Goal: Task Accomplishment & Management: Manage account settings

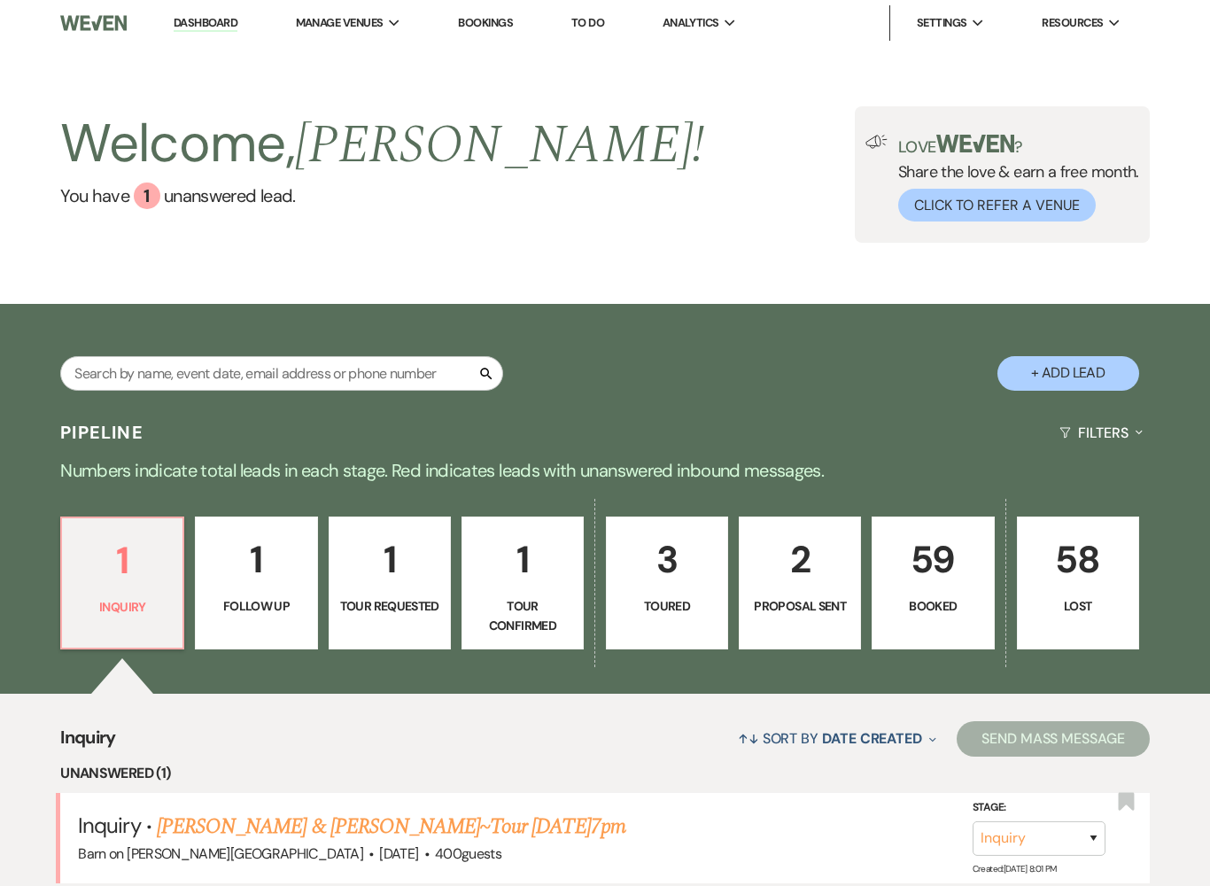
click at [931, 583] on p "59" at bounding box center [932, 559] width 99 height 59
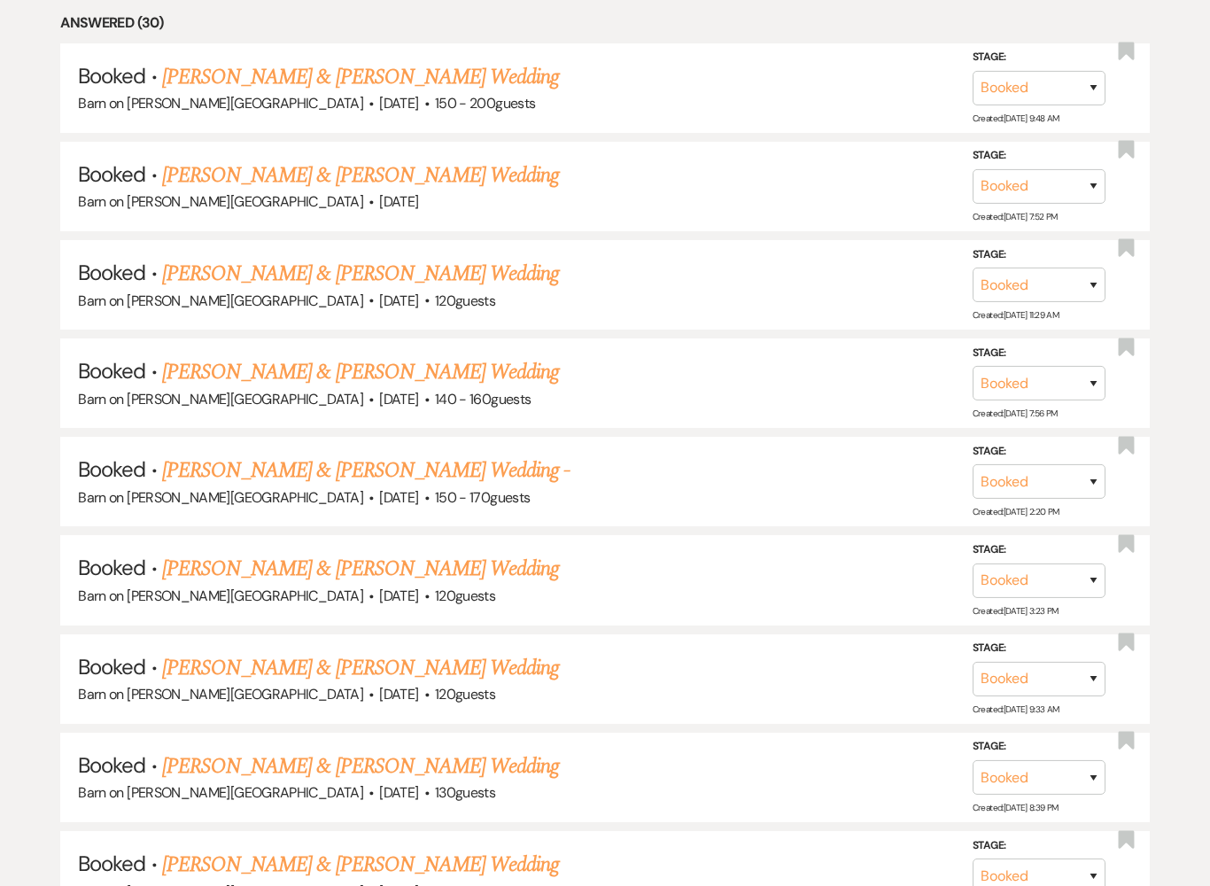
scroll to position [867, 0]
click at [387, 370] on link "[PERSON_NAME] & [PERSON_NAME] Wedding" at bounding box center [360, 371] width 397 height 32
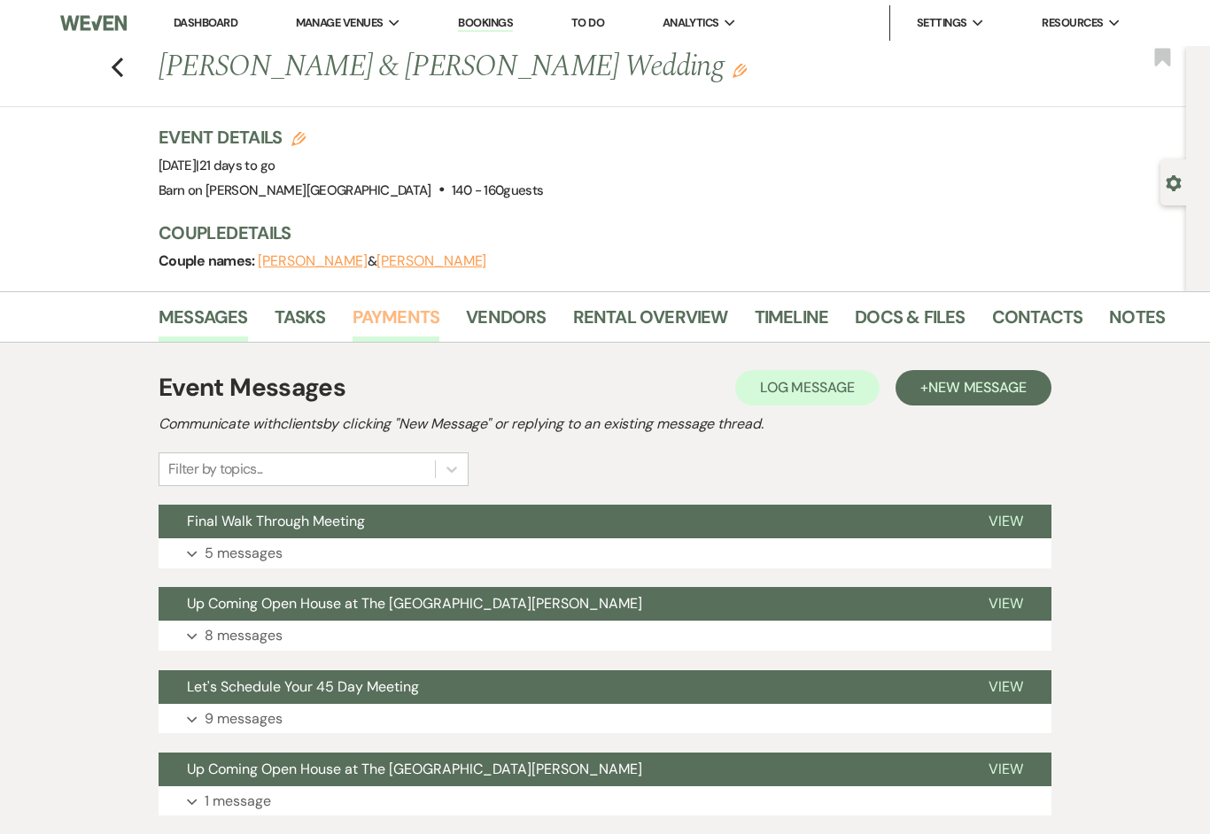
click at [401, 323] on link "Payments" at bounding box center [396, 322] width 88 height 39
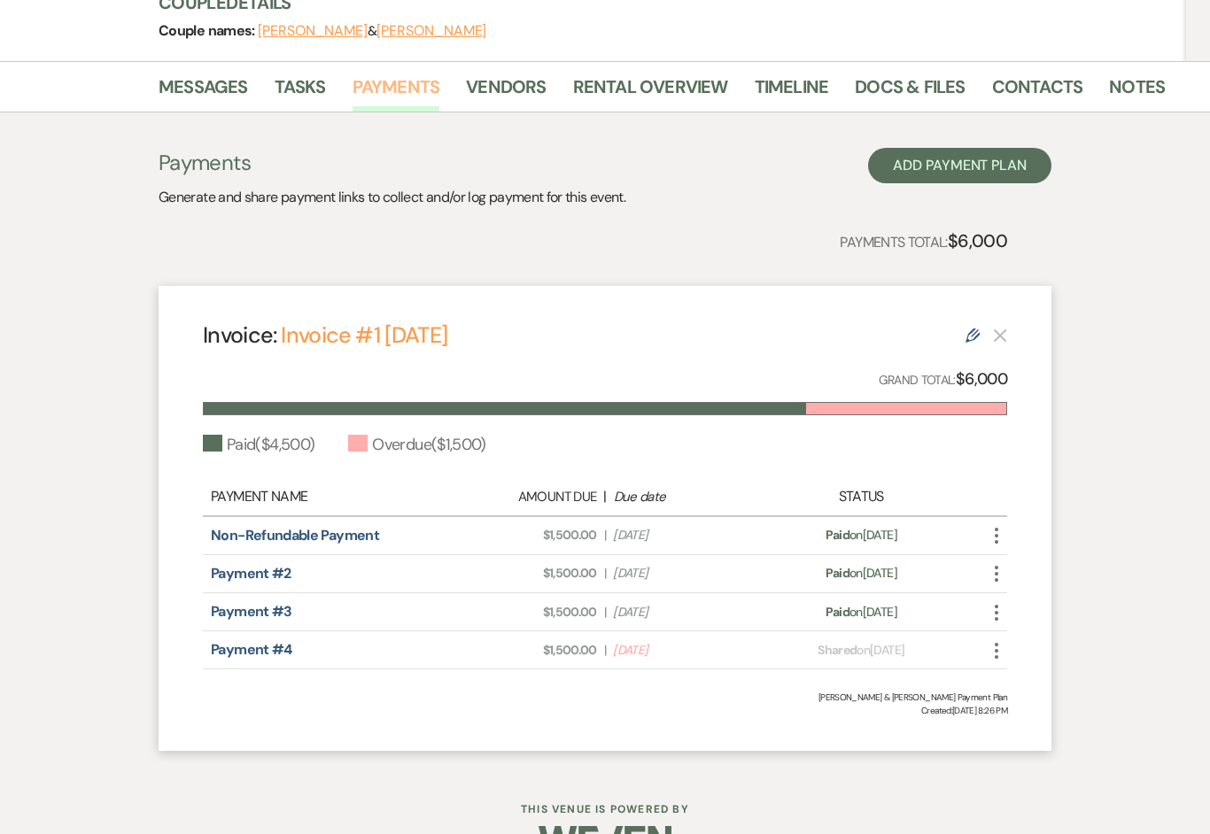
scroll to position [247, 0]
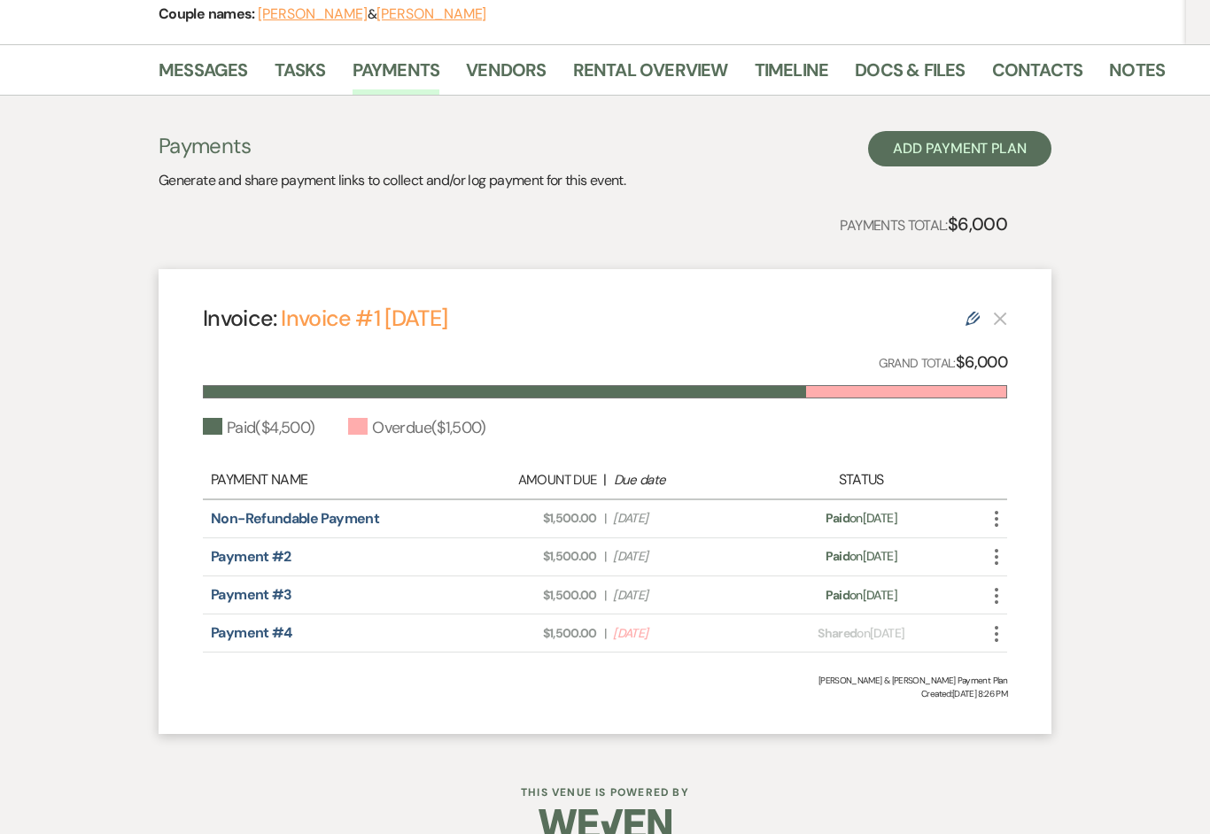
click at [917, 634] on div "Payment status: Shared on [DATE]" at bounding box center [860, 633] width 197 height 19
click at [999, 632] on icon "More" at bounding box center [996, 633] width 21 height 21
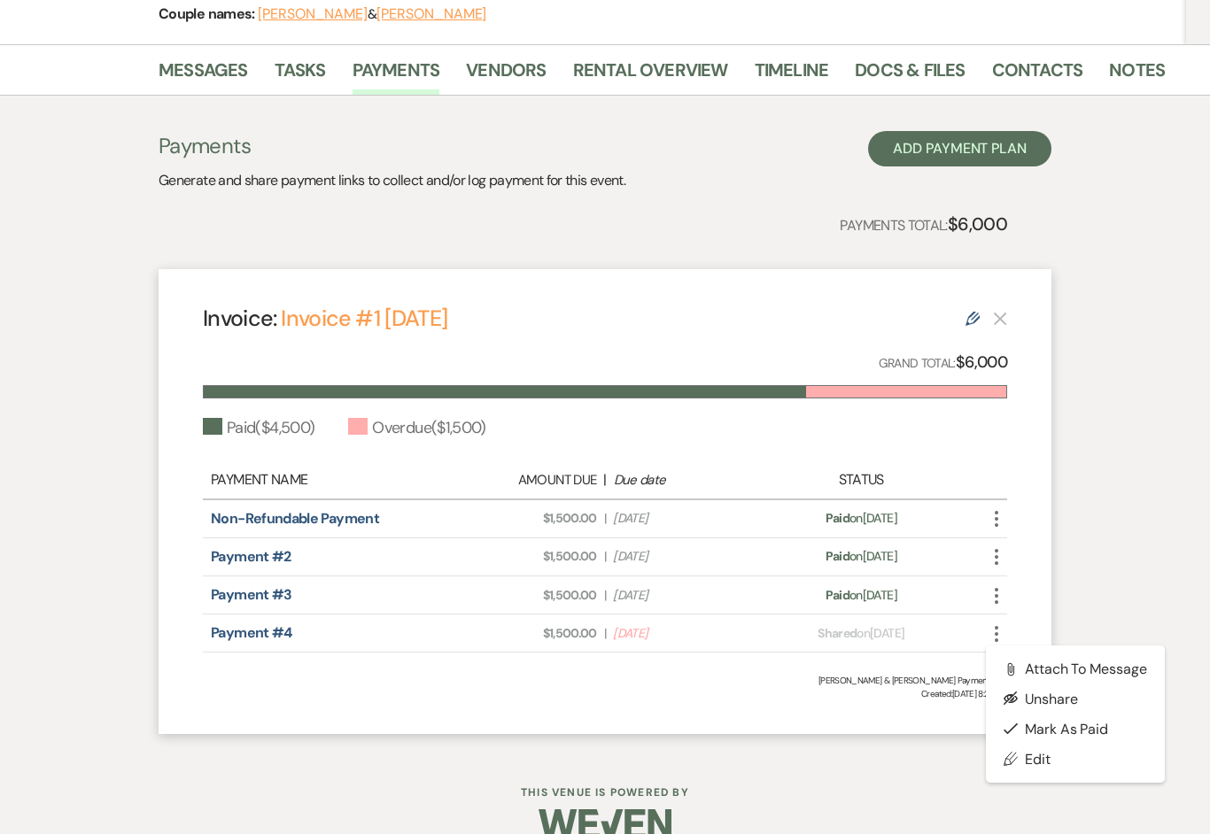
scroll to position [246, 0]
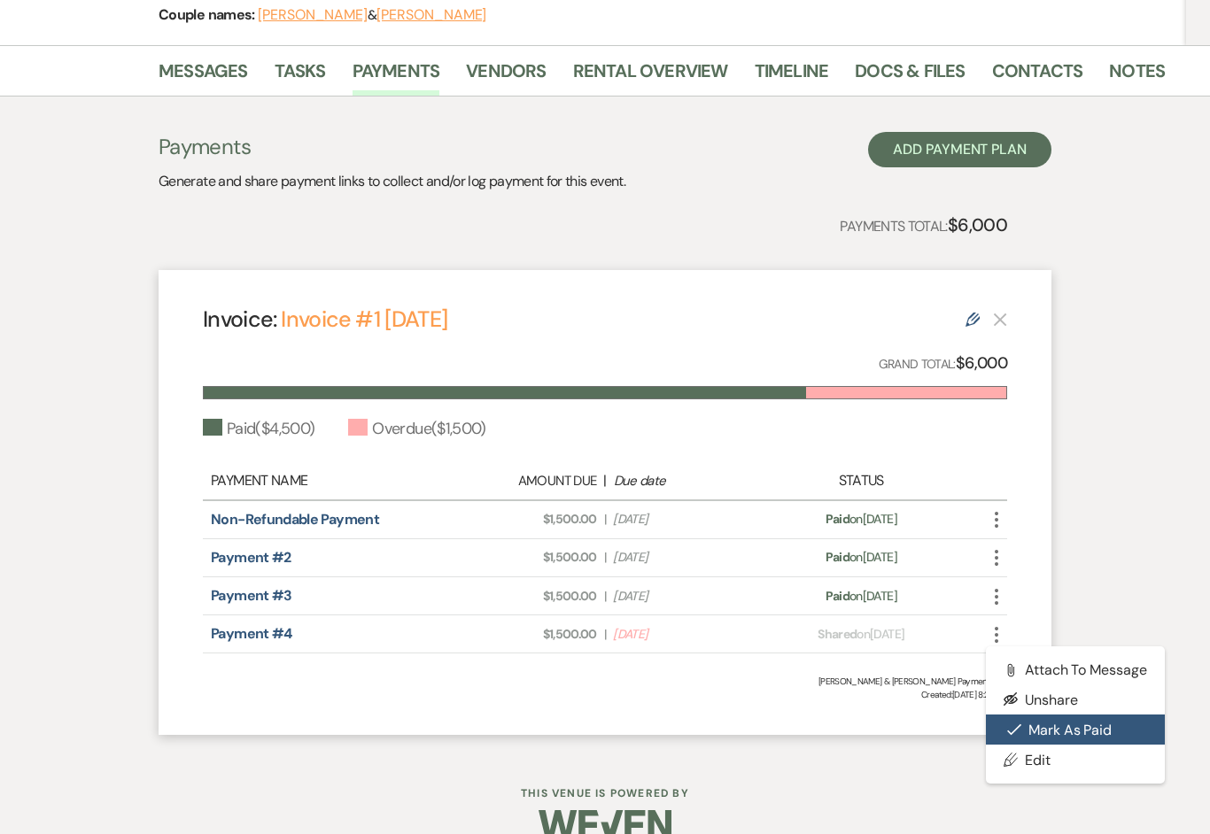
click at [1088, 724] on button "Check [PERSON_NAME] [PERSON_NAME] as Paid" at bounding box center [1075, 730] width 179 height 30
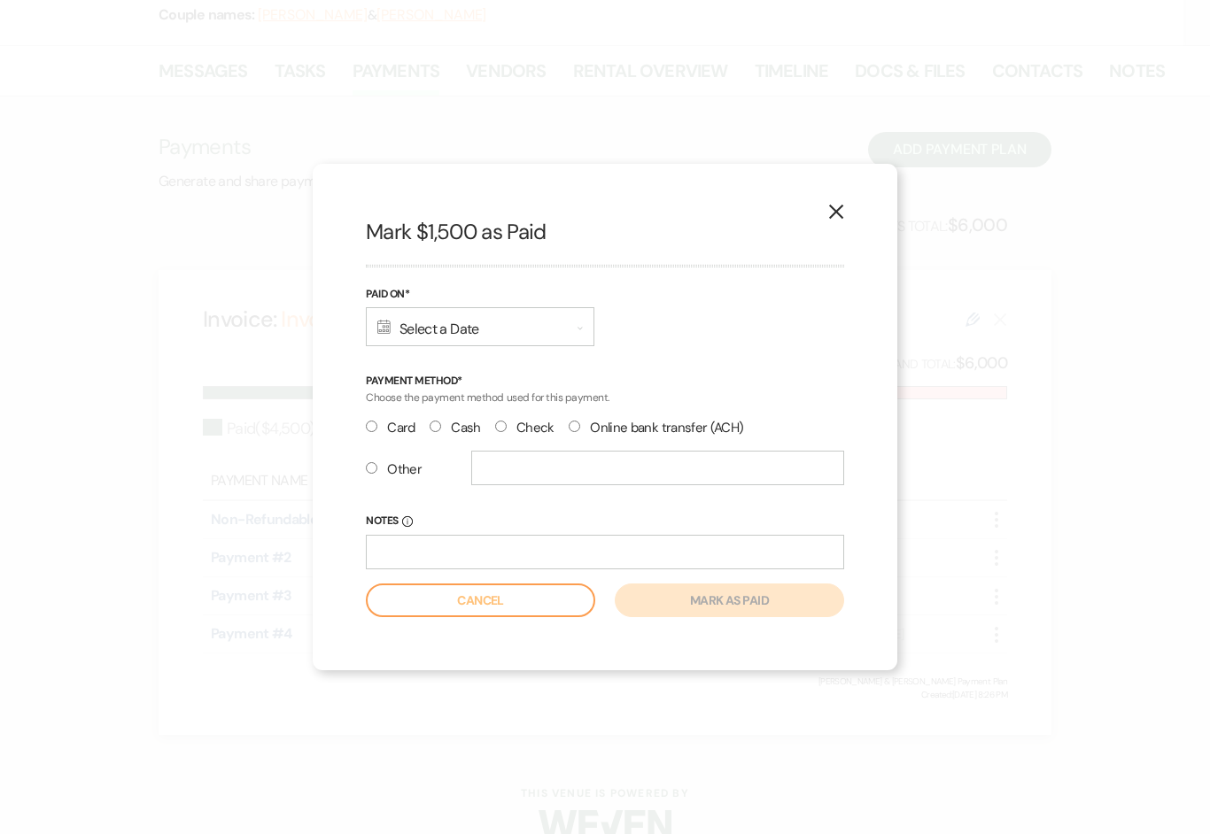
click at [543, 335] on div "Calendar Select a Date Expand" at bounding box center [480, 326] width 228 height 39
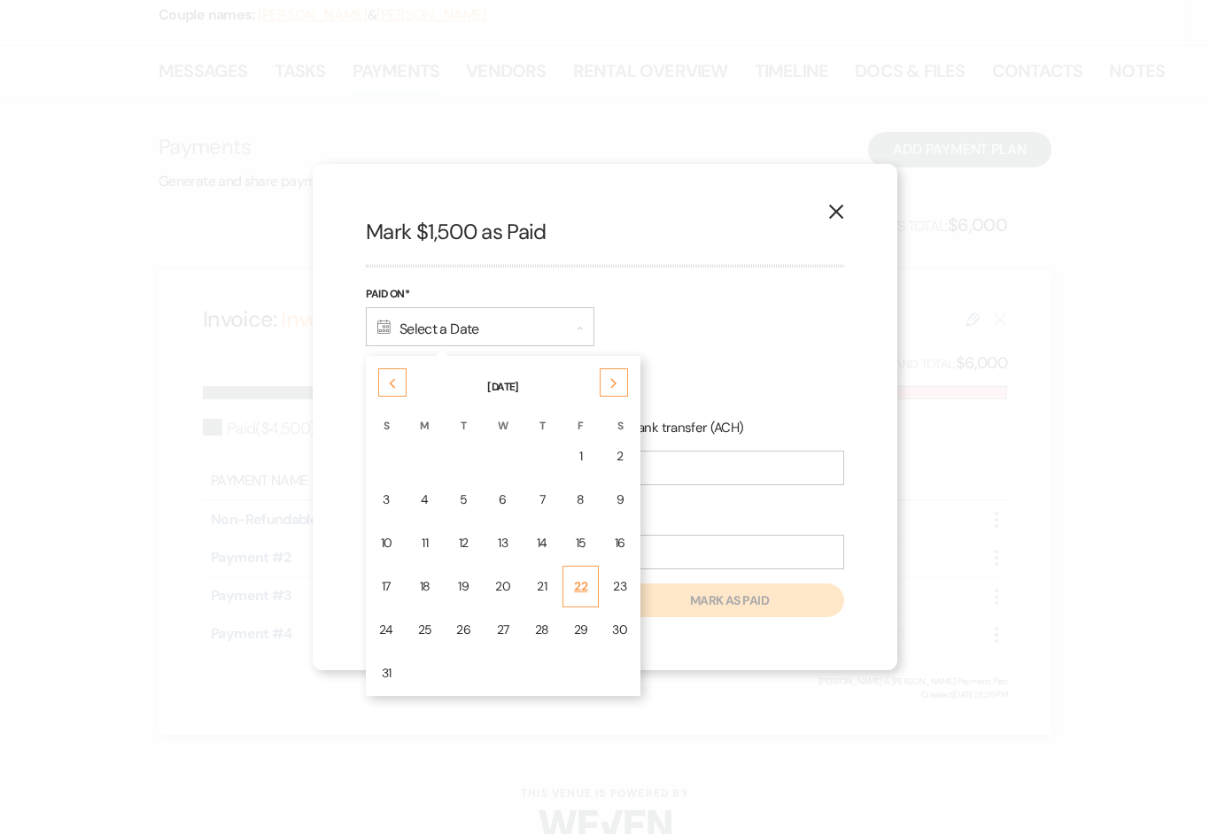
click at [580, 594] on div "22" at bounding box center [581, 586] width 14 height 19
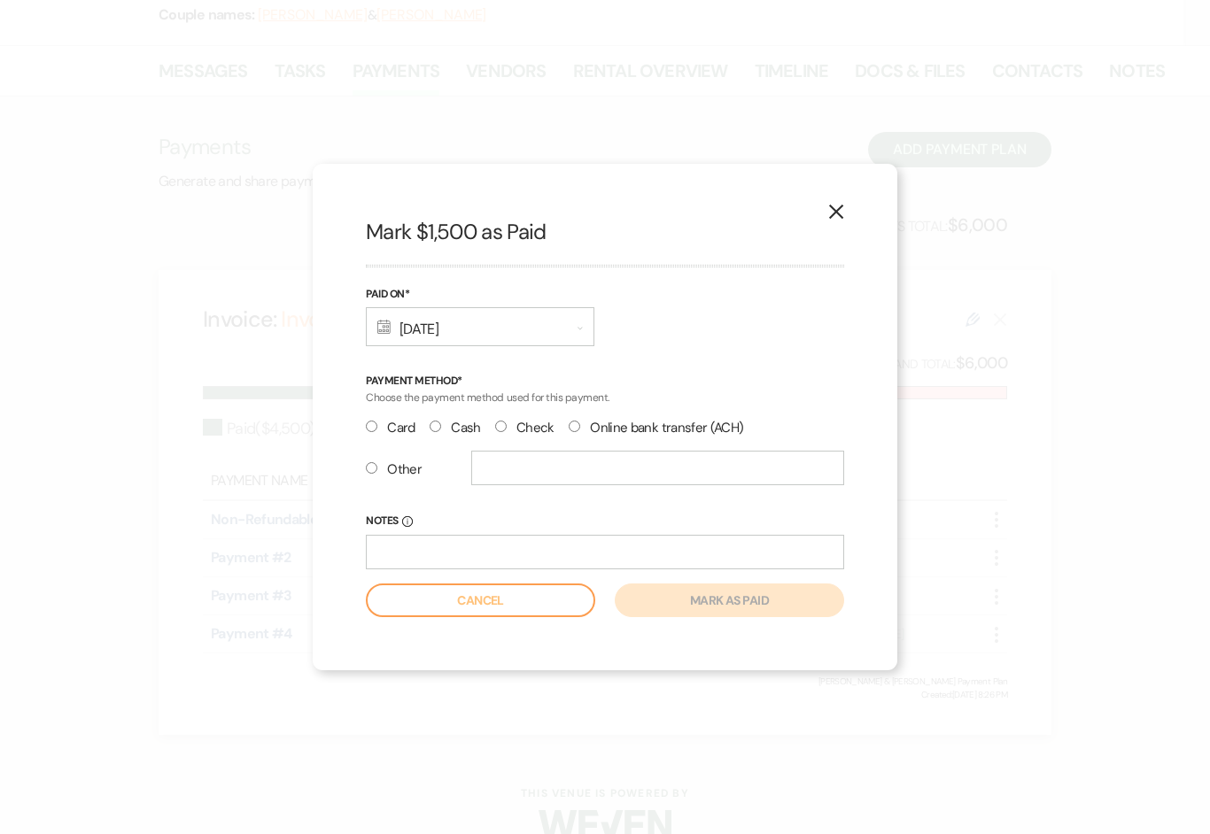
click at [506, 432] on input "Check" at bounding box center [501, 427] width 12 height 12
radio input "true"
click at [497, 561] on input "Notes Info" at bounding box center [605, 552] width 478 height 35
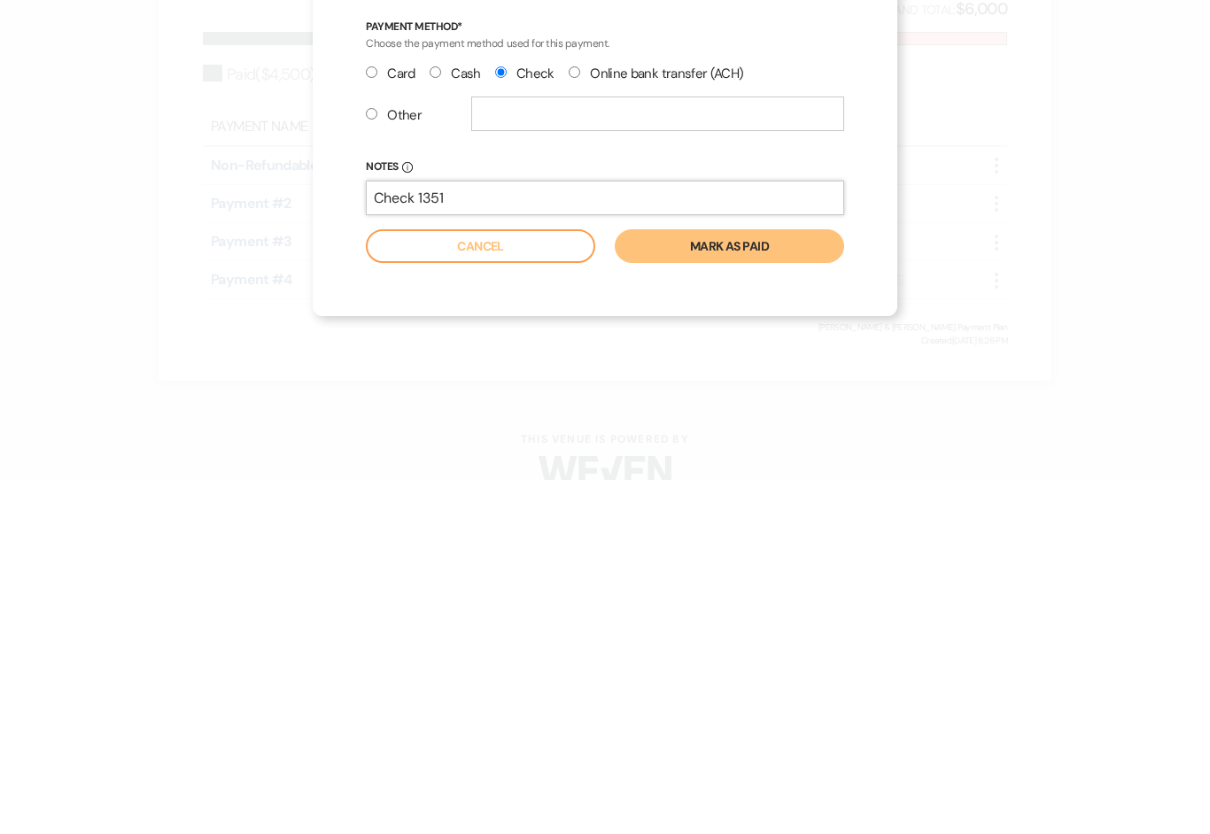
type input "Check 1351"
click at [787, 584] on button "Mark as paid" at bounding box center [729, 601] width 229 height 34
